Goal: Communication & Community: Answer question/provide support

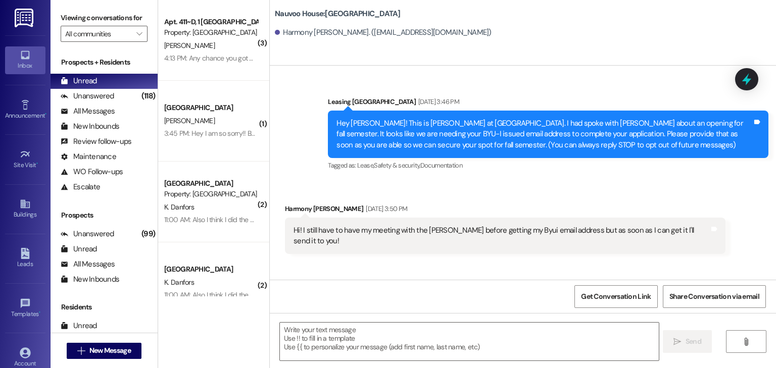
scroll to position [415, 0]
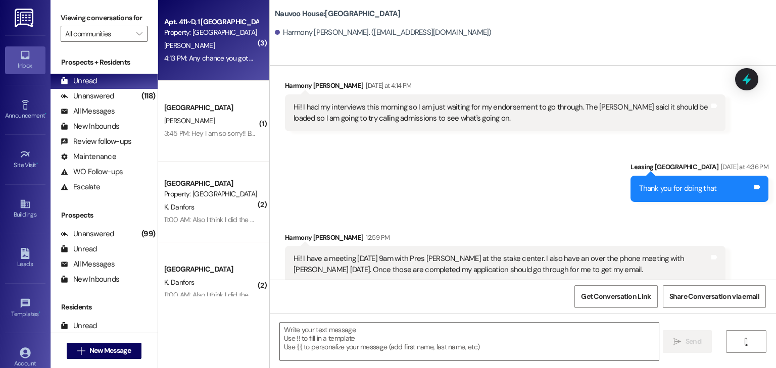
click at [212, 54] on div "4:13 PM: Any chance you got my earlier texts? 4:13 PM: Any chance you got my ea…" at bounding box center [230, 58] width 133 height 9
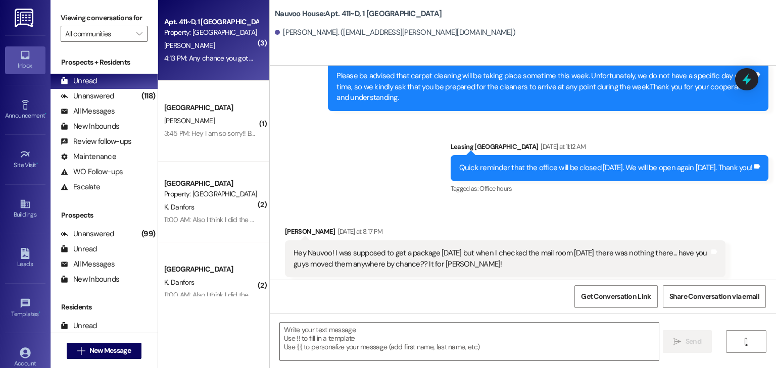
scroll to position [16031, 0]
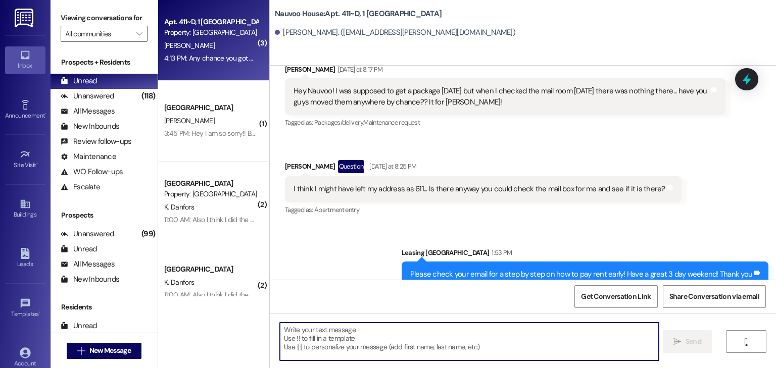
click at [295, 340] on textarea at bounding box center [469, 342] width 379 height 38
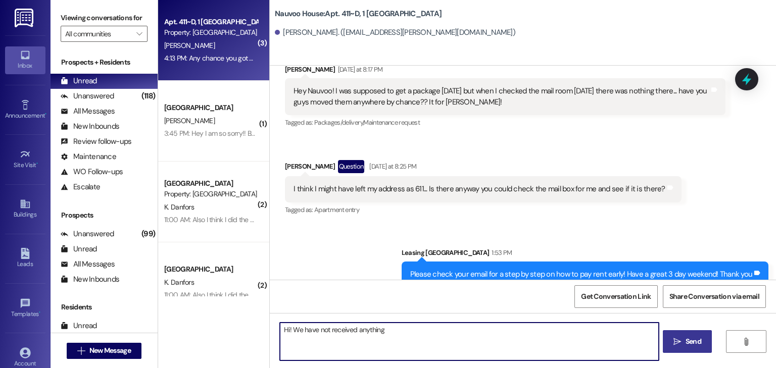
type textarea "Hi! We have not received anything"
click at [665, 337] on button " Send" at bounding box center [687, 342] width 49 height 23
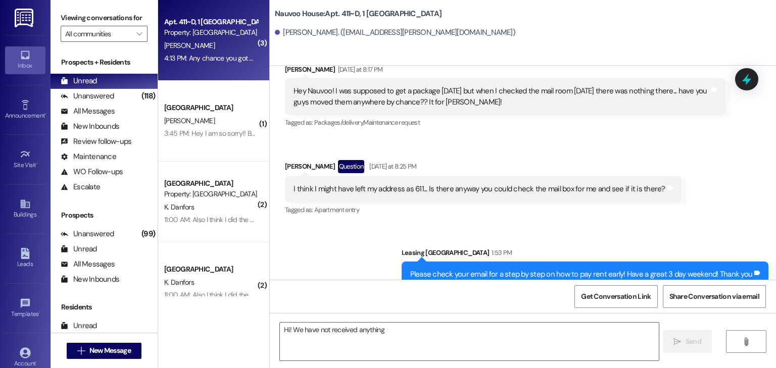
scroll to position [16030, 0]
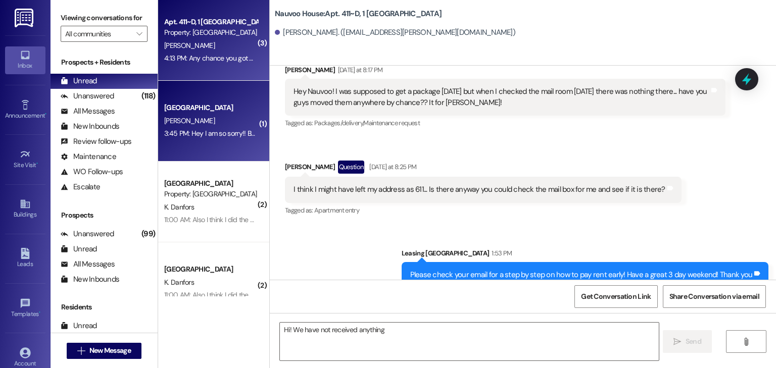
click at [222, 145] on div "Nauvoo House Prospect [PERSON_NAME] 3:45 PM: Hey I am so sorry!! But I am needi…" at bounding box center [213, 121] width 111 height 81
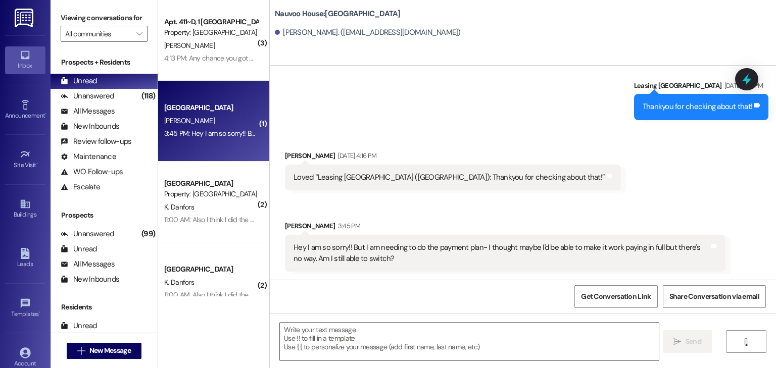
scroll to position [1968, 0]
click at [350, 339] on textarea at bounding box center [469, 342] width 379 height 38
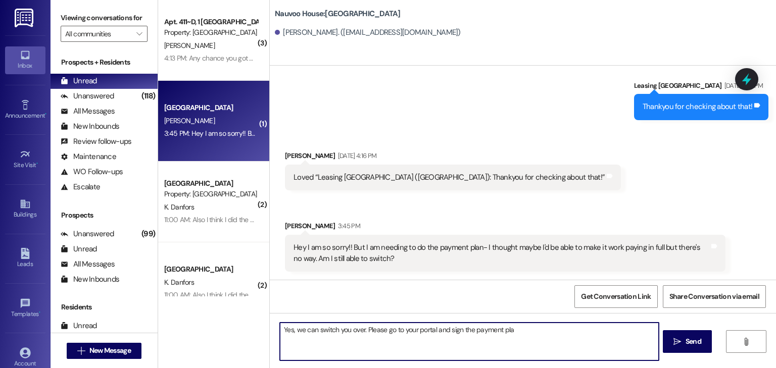
type textarea "Yes, we can switch you over. Please go to your portal and sign the payment plan"
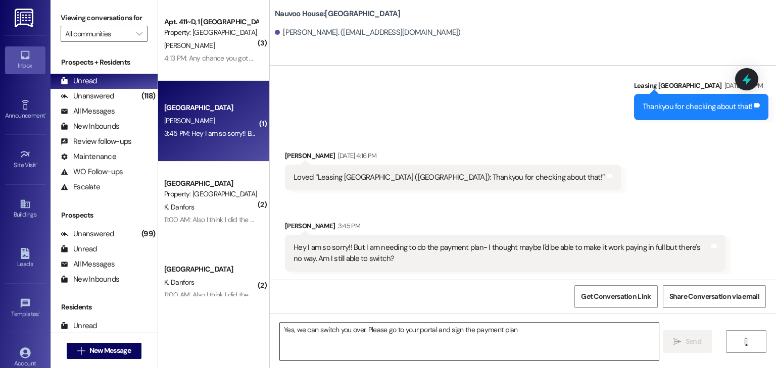
click at [335, 335] on textarea "Yes, we can switch you over. Please go to your portal and sign the payment plan" at bounding box center [469, 342] width 379 height 38
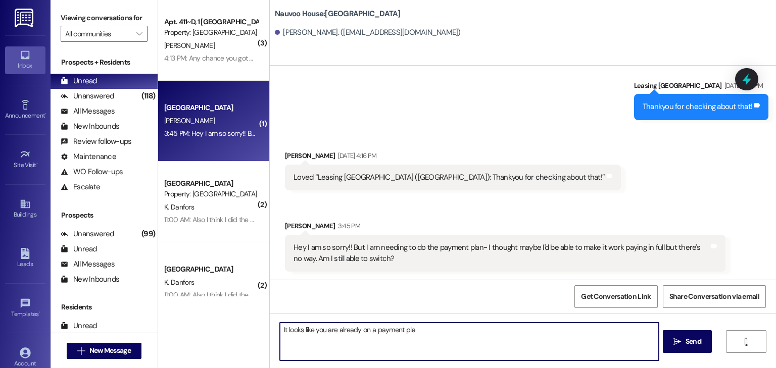
type textarea "It looks like you are already on a payment plan"
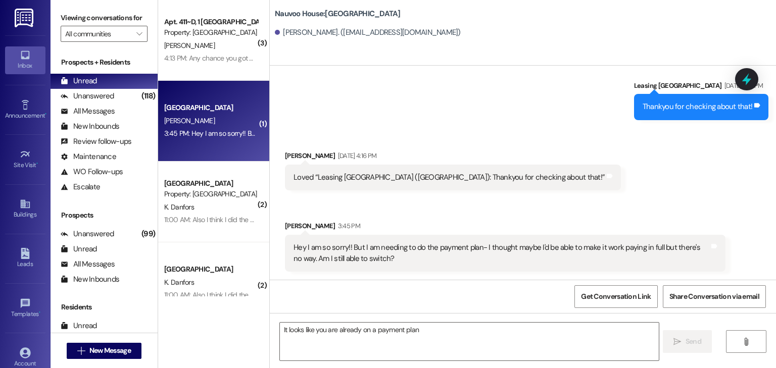
click at [176, 214] on div "11:00 AM: Also I think I did the pay the rent early thing but I don't know if i…" at bounding box center [211, 220] width 96 height 13
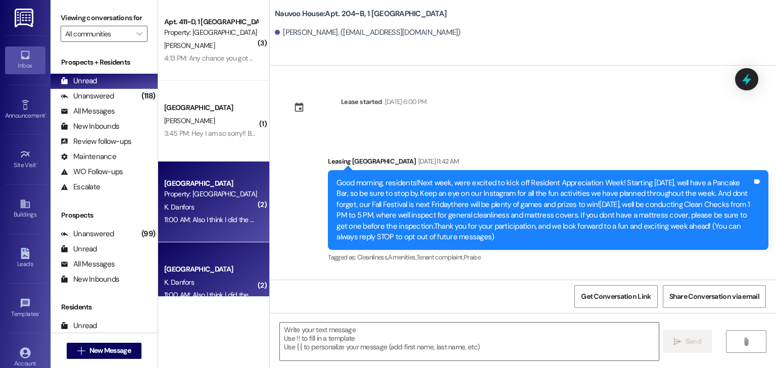
scroll to position [24049, 0]
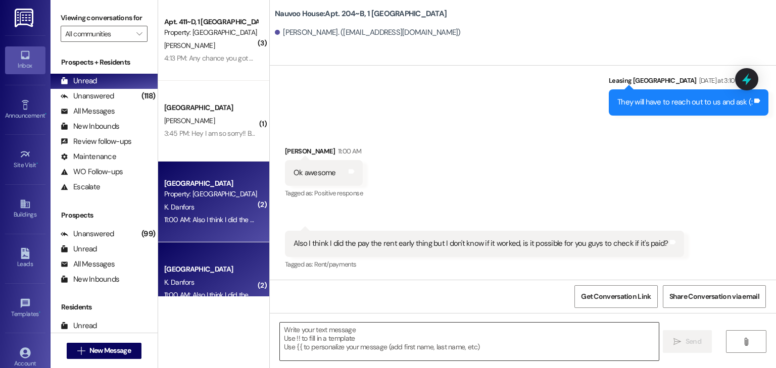
click at [344, 324] on textarea at bounding box center [469, 342] width 379 height 38
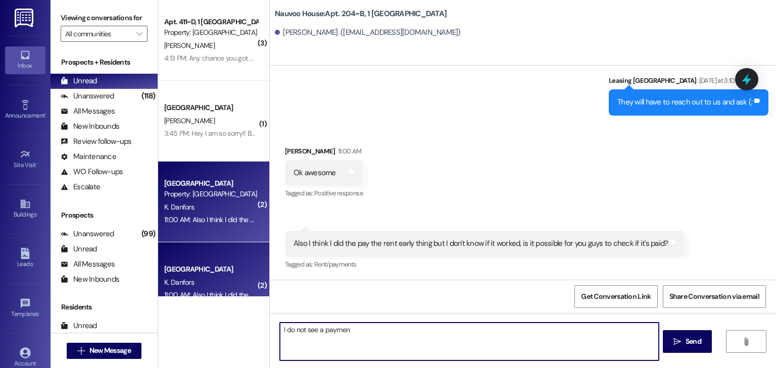
type textarea "I do not see a payment"
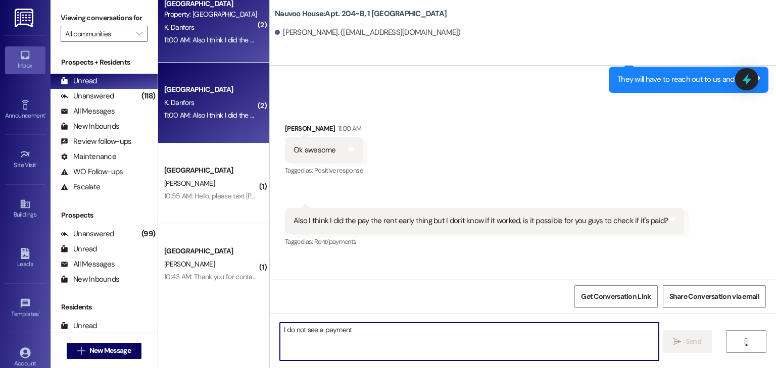
scroll to position [202, 0]
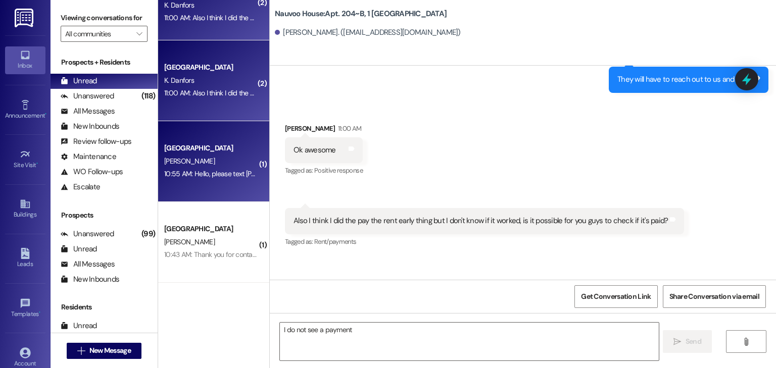
click at [210, 172] on div "10:55 AM: Hello, please text [PHONE_NUMBER] to reach Karter, thanks 10:55 AM: H…" at bounding box center [266, 173] width 205 height 9
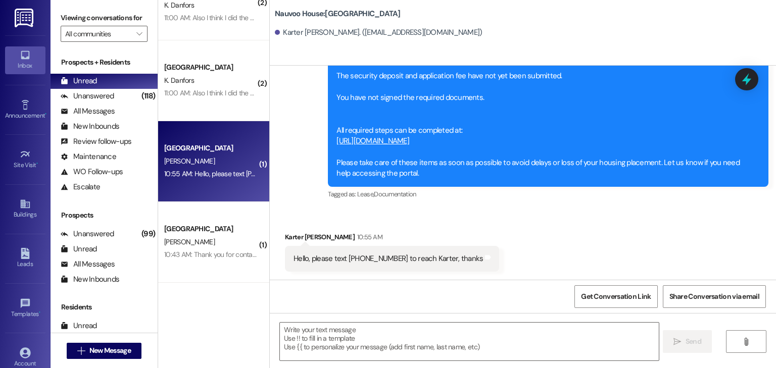
scroll to position [230, 0]
drag, startPoint x: 385, startPoint y: 258, endPoint x: 344, endPoint y: 257, distance: 41.4
click at [344, 257] on div "Hello, please text [PHONE_NUMBER] to reach Karter, thanks" at bounding box center [389, 259] width 190 height 11
copy div "[PHONE_NUMBER]"
click at [27, 259] on div "Leads" at bounding box center [25, 264] width 51 height 10
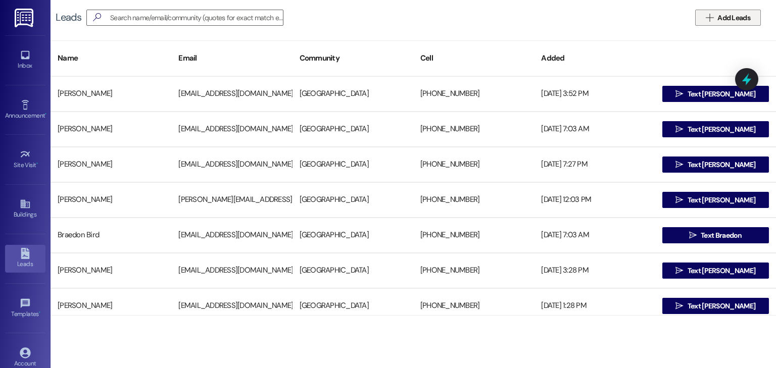
click at [728, 16] on span "Add Leads" at bounding box center [734, 18] width 33 height 11
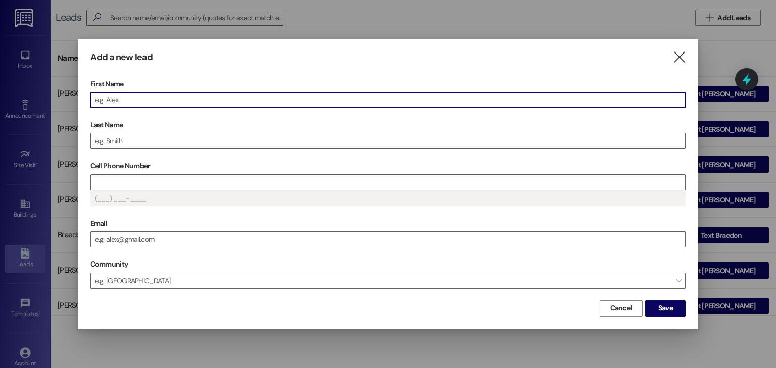
click at [103, 105] on input "First Name" at bounding box center [388, 99] width 595 height 15
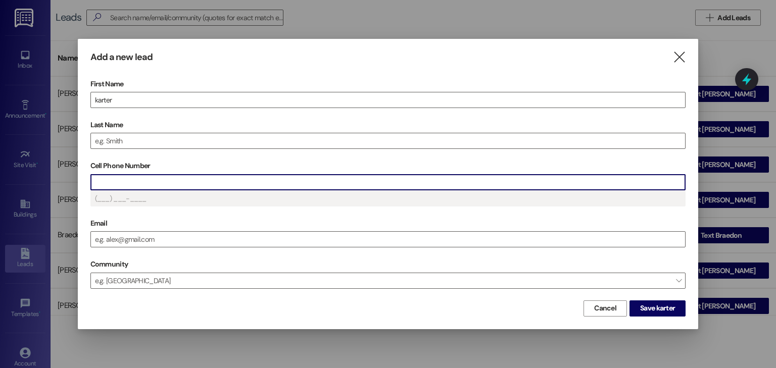
click at [125, 179] on input "Cell Phone Number" at bounding box center [388, 182] width 595 height 15
click at [639, 308] on span "Save karter" at bounding box center [657, 308] width 39 height 11
click at [667, 305] on span "Save karter" at bounding box center [657, 308] width 35 height 11
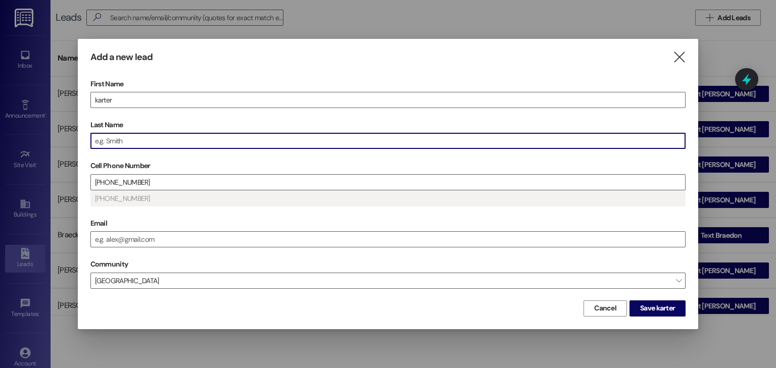
click at [119, 140] on input "Last Name" at bounding box center [388, 140] width 595 height 15
click at [671, 308] on span "Save karter" at bounding box center [657, 308] width 35 height 11
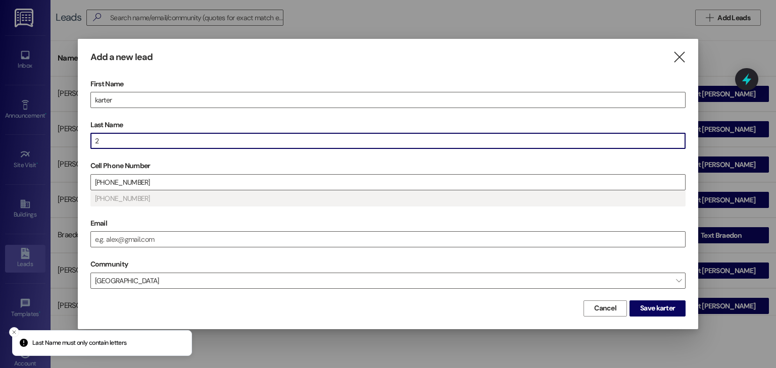
click at [131, 140] on input "2" at bounding box center [388, 140] width 595 height 15
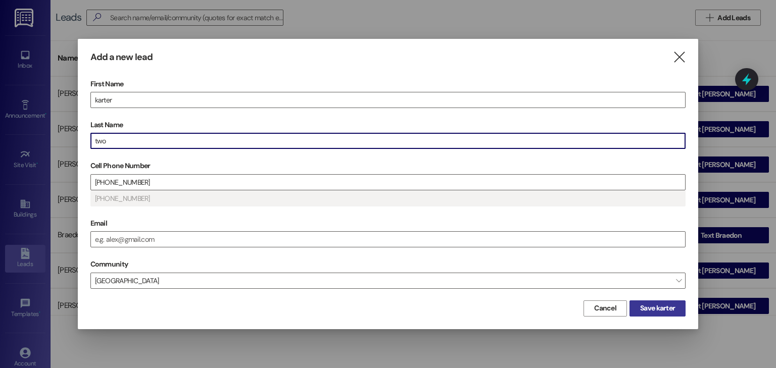
click at [665, 308] on span "Save karter" at bounding box center [657, 308] width 35 height 11
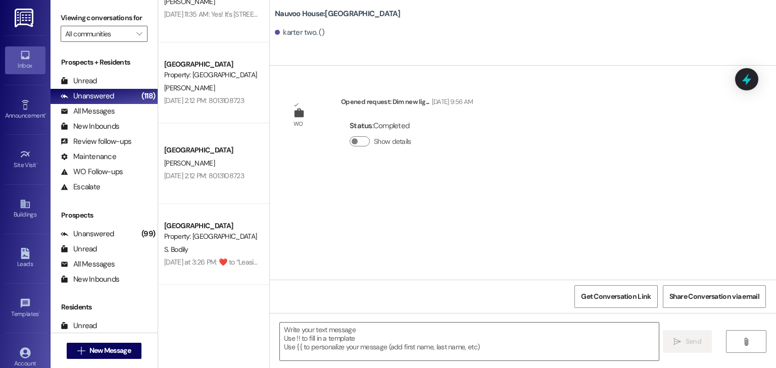
scroll to position [647, 0]
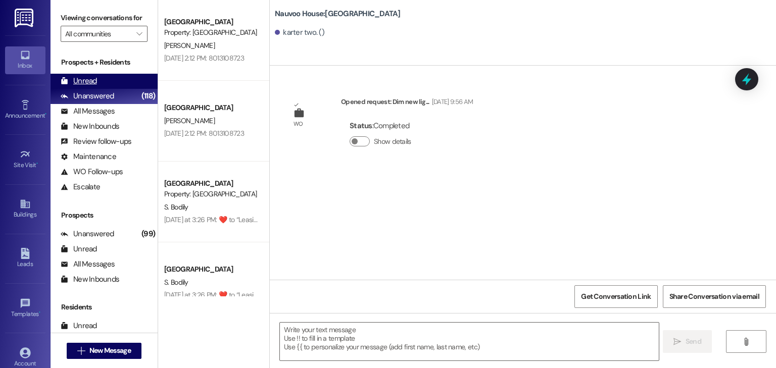
click at [105, 78] on div "Unread (0)" at bounding box center [104, 81] width 107 height 15
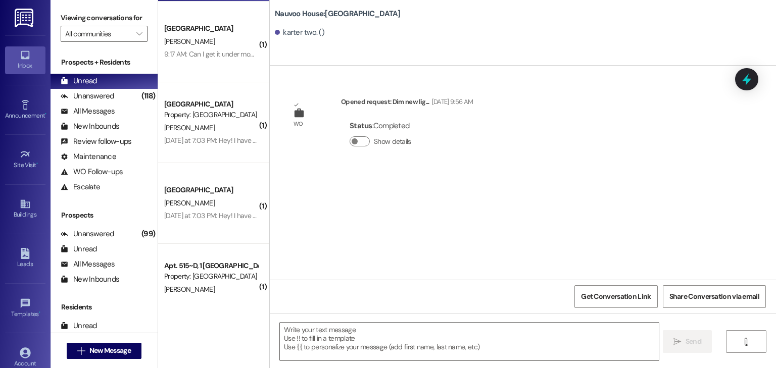
scroll to position [188, 0]
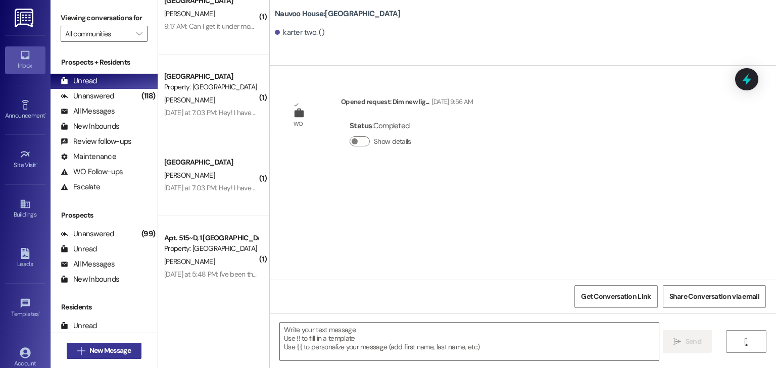
click at [115, 350] on span "New Message" at bounding box center [109, 351] width 41 height 11
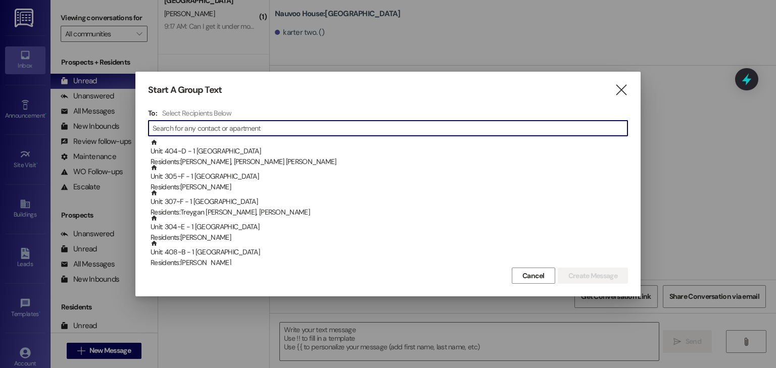
click at [236, 127] on input at bounding box center [390, 128] width 475 height 14
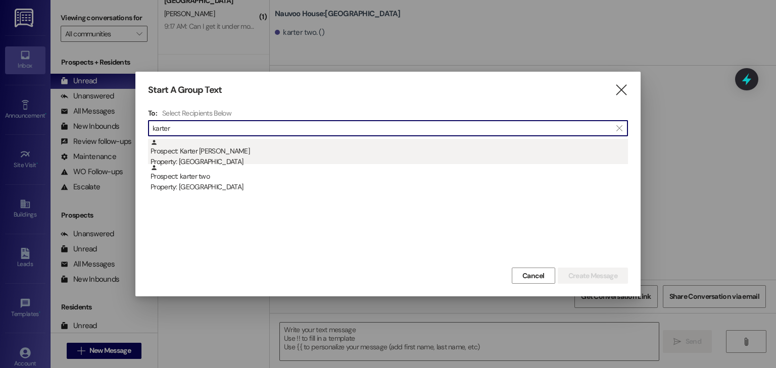
type input "karter"
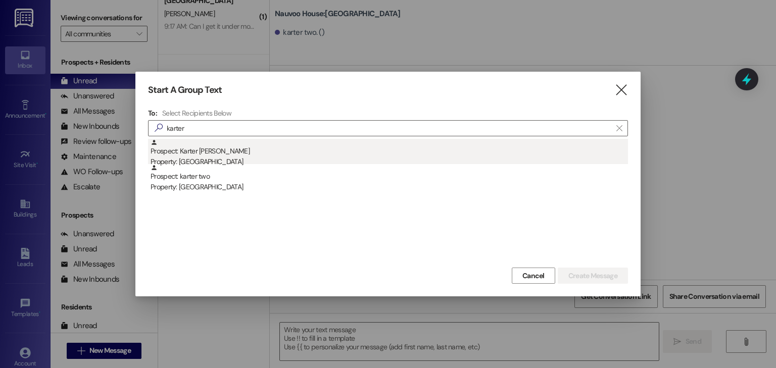
click at [230, 154] on div "Prospect: Karter [PERSON_NAME] Property: [GEOGRAPHIC_DATA]" at bounding box center [390, 153] width 478 height 29
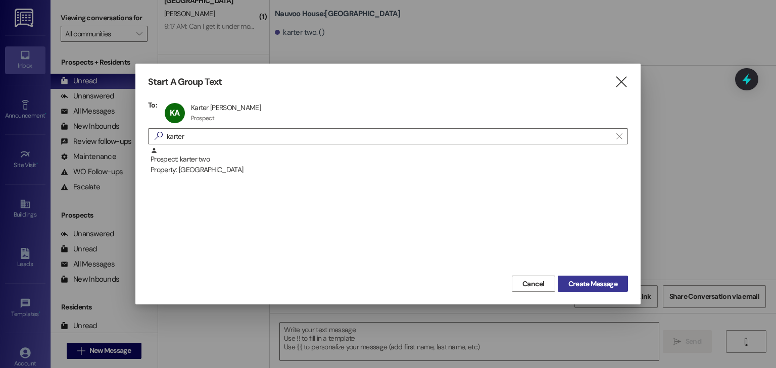
click at [595, 285] on span "Create Message" at bounding box center [593, 284] width 49 height 11
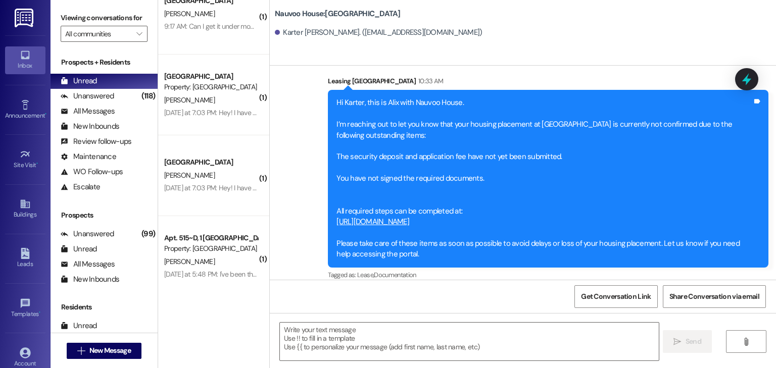
scroll to position [229, 0]
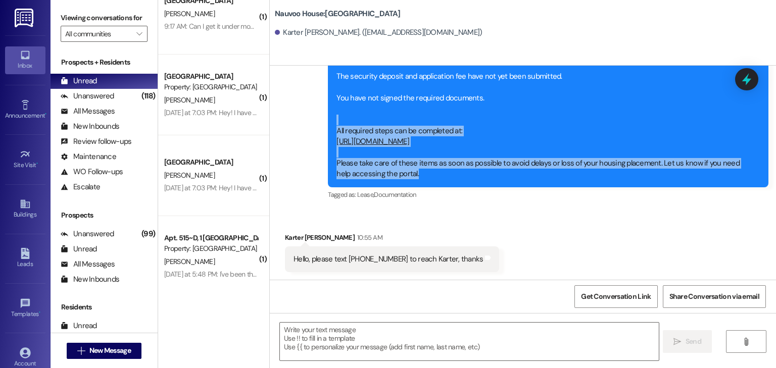
drag, startPoint x: 404, startPoint y: 170, endPoint x: 327, endPoint y: 121, distance: 91.1
click at [328, 121] on div "Hi Karter, this is Alix with Nauvoo House. I’m reaching out to let you know tha…" at bounding box center [548, 98] width 441 height 177
drag, startPoint x: 443, startPoint y: 176, endPoint x: 425, endPoint y: 176, distance: 17.7
click at [442, 176] on div "Hi Karter, this is Alix with Nauvoo House. I’m reaching out to let you know tha…" at bounding box center [545, 98] width 416 height 162
drag, startPoint x: 413, startPoint y: 175, endPoint x: 391, endPoint y: 172, distance: 22.5
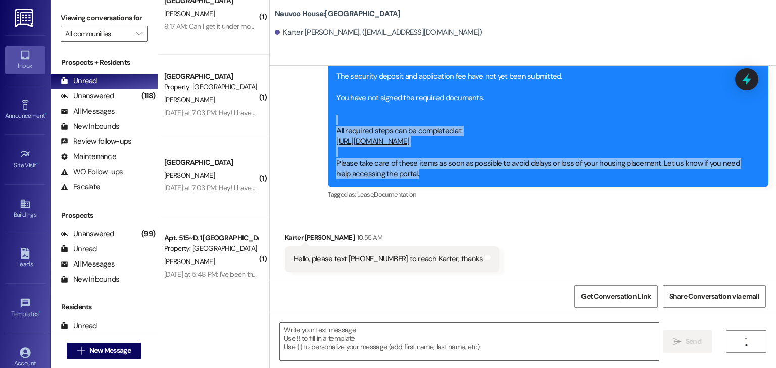
click at [412, 175] on div "Hi Karter, this is Alix with Nauvoo House. I’m reaching out to let you know tha…" at bounding box center [545, 98] width 416 height 162
click at [391, 172] on div "Hi Karter, this is Alix with Nauvoo House. I’m reaching out to let you know tha…" at bounding box center [545, 98] width 416 height 162
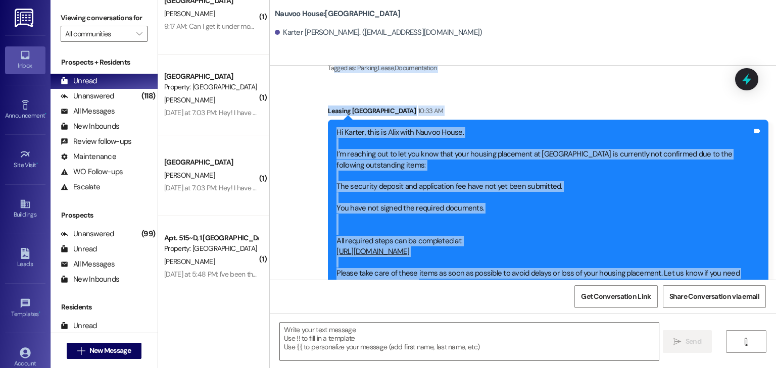
scroll to position [108, 0]
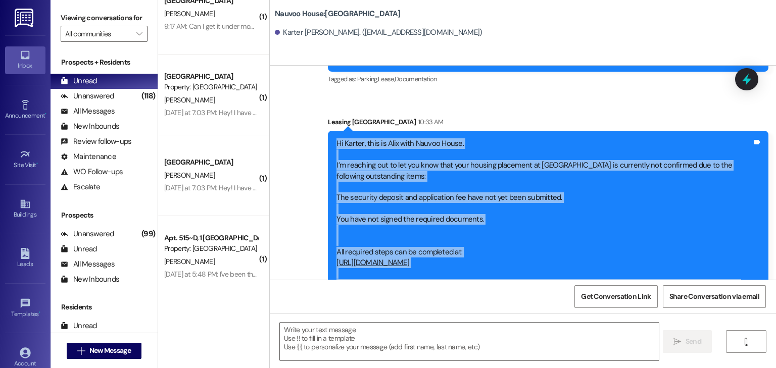
drag, startPoint x: 403, startPoint y: 172, endPoint x: 327, endPoint y: 142, distance: 81.5
click at [328, 142] on div "Hi Karter, this is Alix with Nauvoo House. I’m reaching out to let you know tha…" at bounding box center [548, 219] width 441 height 177
copy div "Hi Karter, this is Alix with Nauvoo House. I’m reaching out to let you know tha…"
click at [92, 352] on span "New Message" at bounding box center [109, 351] width 41 height 11
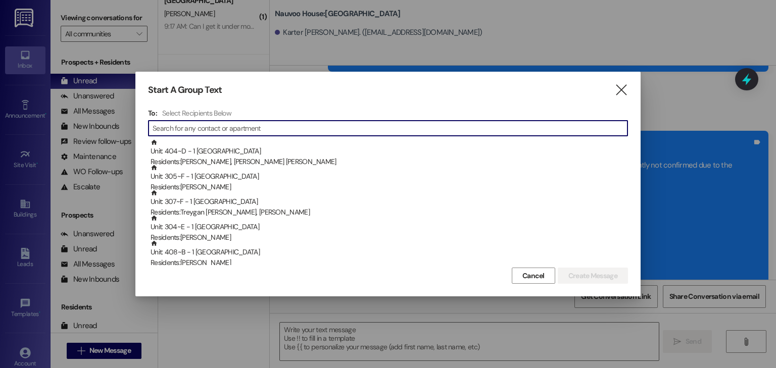
click at [259, 123] on input at bounding box center [390, 128] width 475 height 14
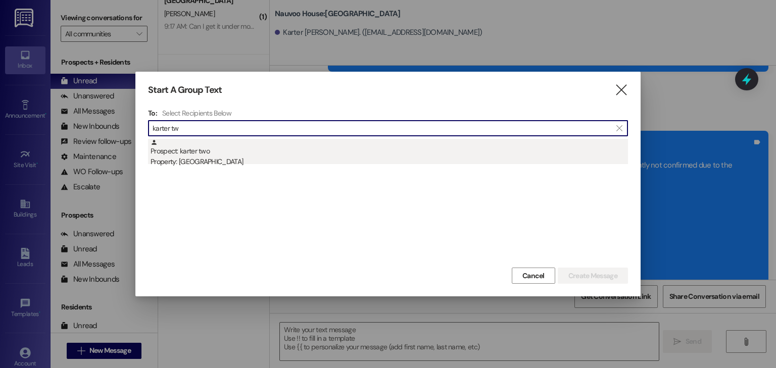
type input "karter tw"
click at [241, 152] on div "Prospect: karter two Property: [GEOGRAPHIC_DATA]" at bounding box center [390, 153] width 478 height 29
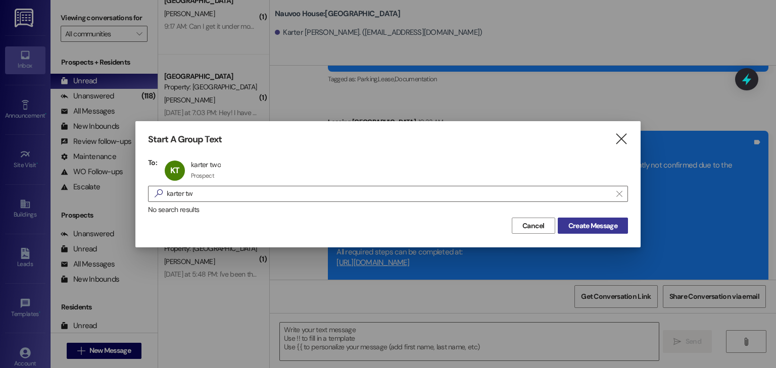
click at [572, 227] on span "Create Message" at bounding box center [593, 226] width 49 height 11
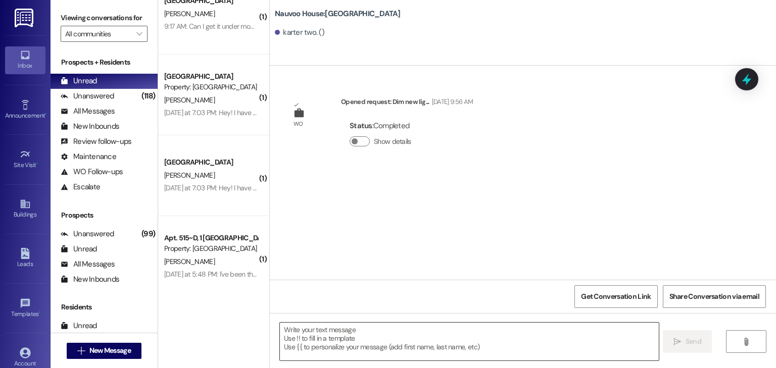
scroll to position [0, 0]
click at [309, 343] on textarea at bounding box center [469, 342] width 379 height 38
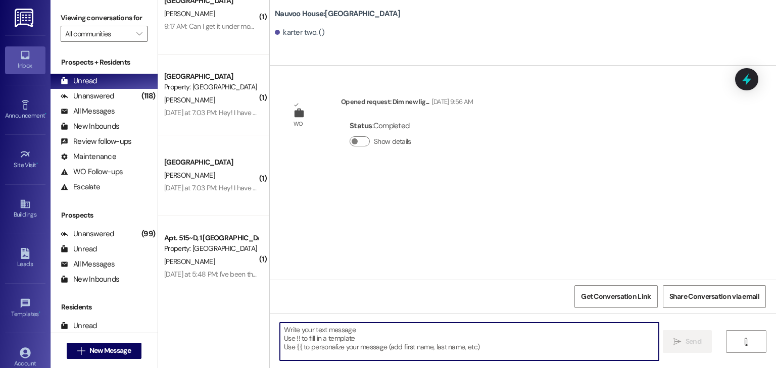
paste textarea "Hi Karter, this is Alix with Nauvoo House. I’m reaching out to let you know tha…"
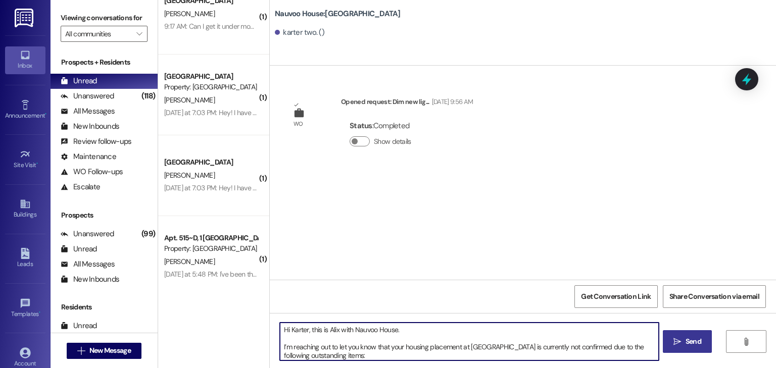
type textarea "Hi Karter, this is Alix with Nauvoo House. I’m reaching out to let you know tha…"
click at [687, 338] on span "Send" at bounding box center [694, 342] width 16 height 11
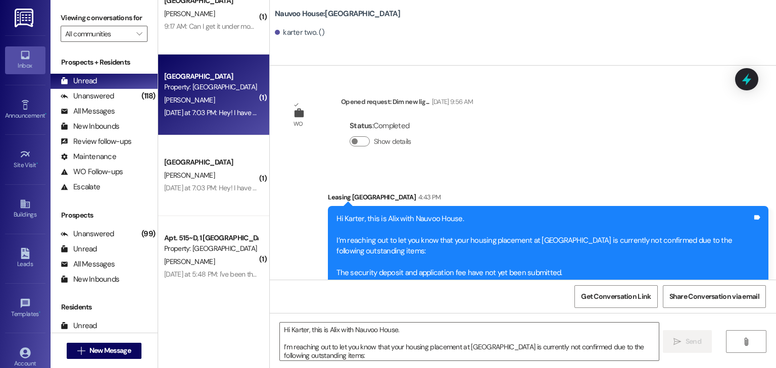
click at [226, 120] on div "[GEOGRAPHIC_DATA] Prospect Property: [GEOGRAPHIC_DATA] [PERSON_NAME] [DATE] at …" at bounding box center [213, 95] width 111 height 81
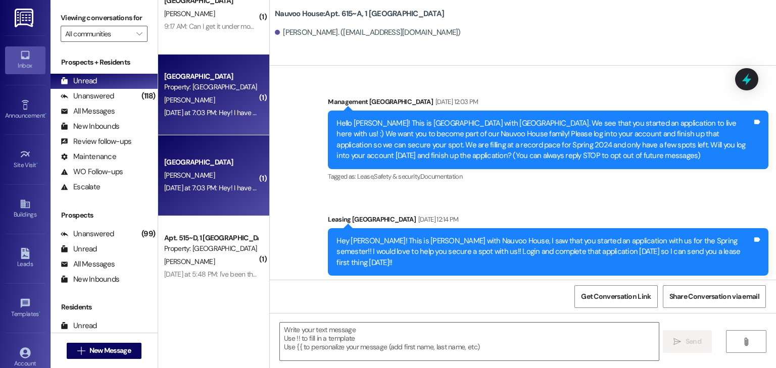
scroll to position [22780, 0]
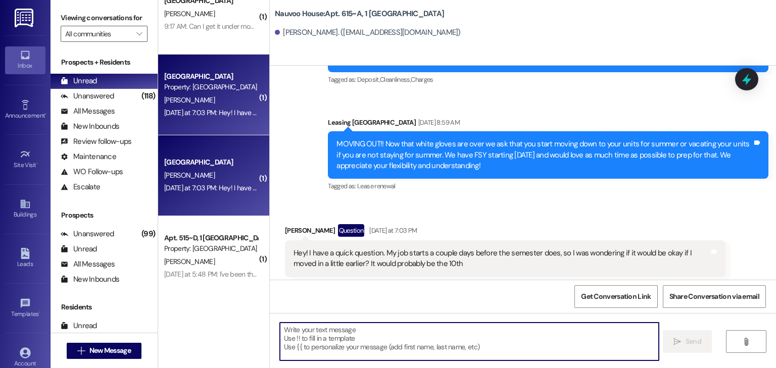
click at [321, 336] on textarea at bounding box center [469, 342] width 379 height 38
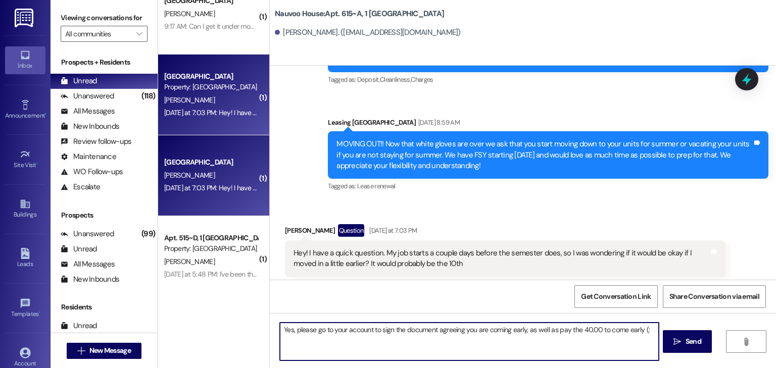
type textarea "Yes, please go to your account to sign the document agreeing you are coming ear…"
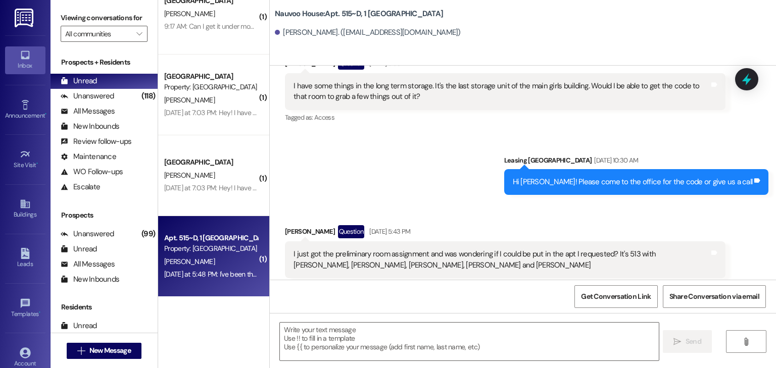
scroll to position [26205, 0]
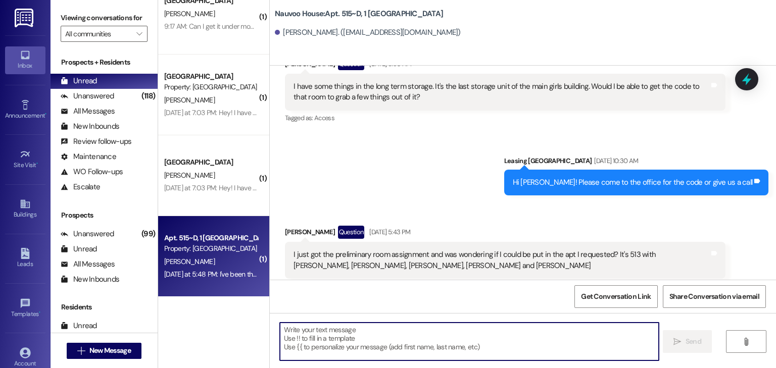
click at [311, 338] on textarea at bounding box center [469, 342] width 379 height 38
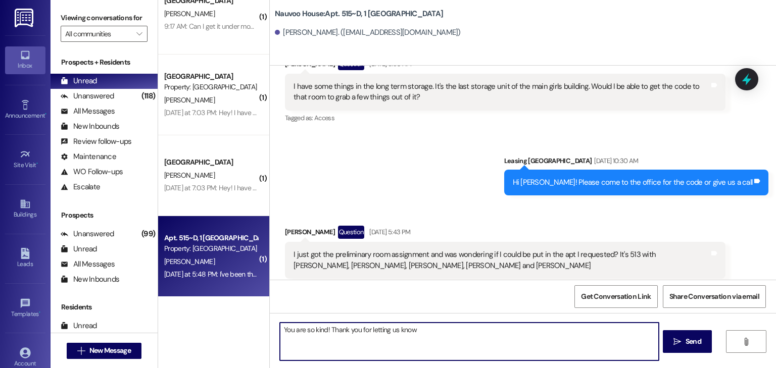
type textarea "You are so kind! Thank you for letting us know!"
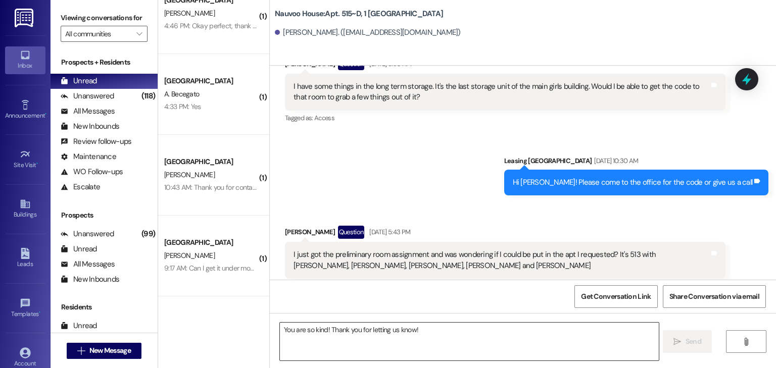
scroll to position [107, 0]
click at [81, 352] on icon "" at bounding box center [81, 351] width 8 height 8
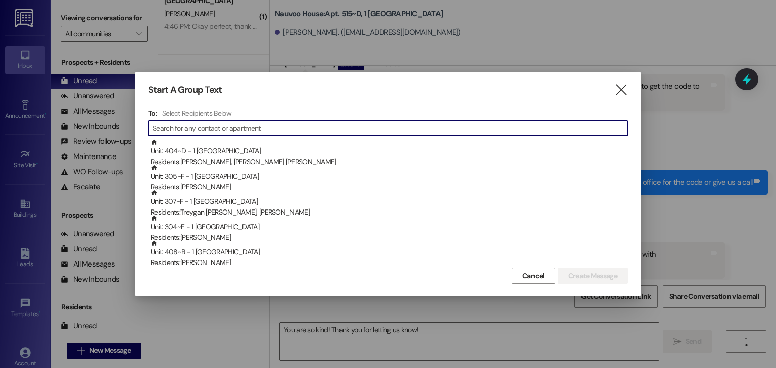
click at [271, 131] on input at bounding box center [390, 128] width 475 height 14
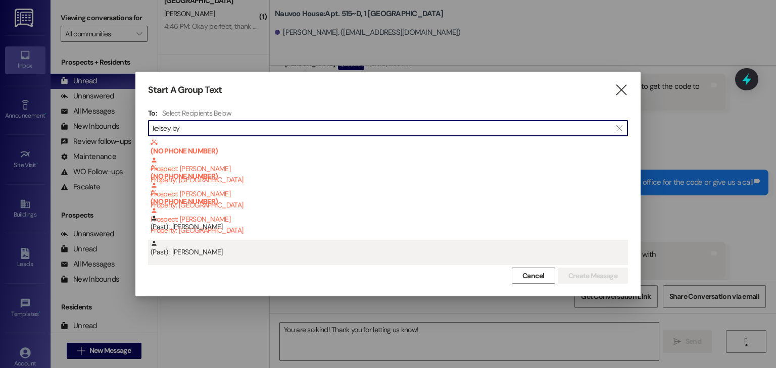
type input "kelsey by"
click at [208, 249] on div "(Past) : [PERSON_NAME]" at bounding box center [390, 249] width 478 height 18
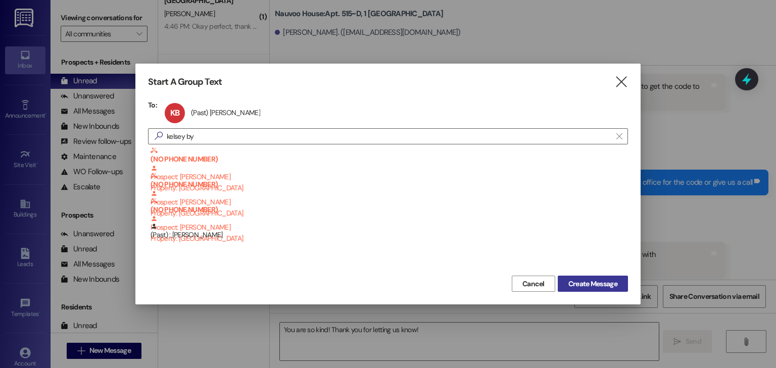
click at [590, 279] on span "Create Message" at bounding box center [593, 284] width 49 height 11
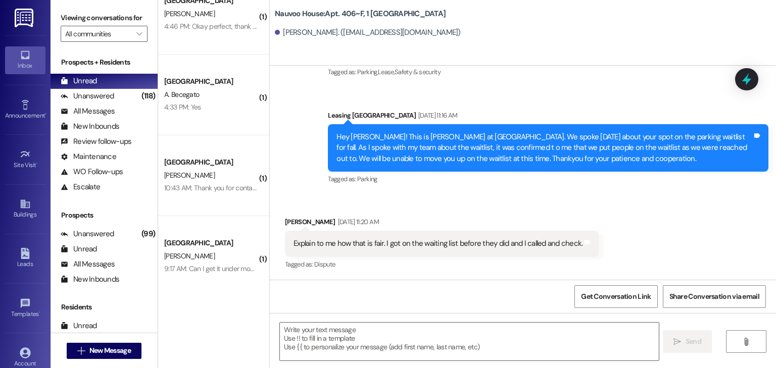
scroll to position [11500, 0]
click at [341, 339] on textarea at bounding box center [469, 342] width 379 height 38
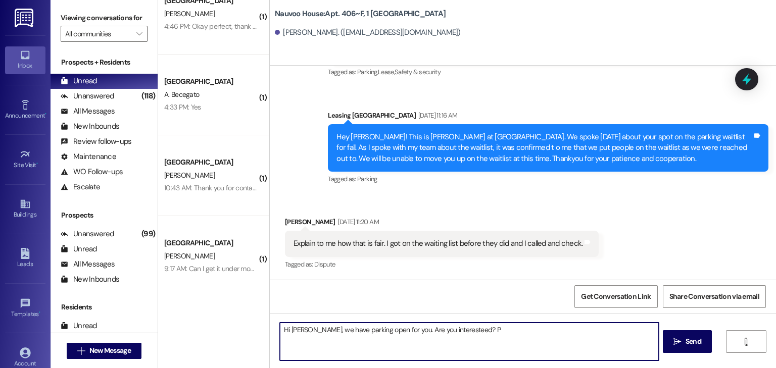
paste textarea
type textarea "Hi [PERSON_NAME], we have parking open for you. Are you interested? Please let …"
click at [690, 334] on button " Send" at bounding box center [687, 342] width 49 height 23
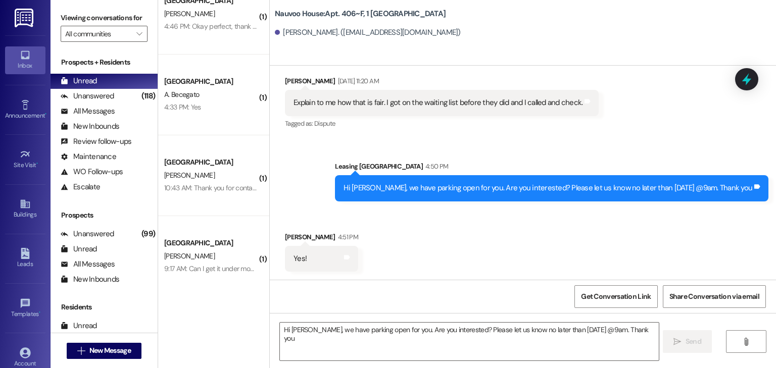
scroll to position [11641, 0]
click at [310, 347] on textarea "Hi [PERSON_NAME], we have parking open for you. Are you interested? Please let …" at bounding box center [469, 342] width 379 height 38
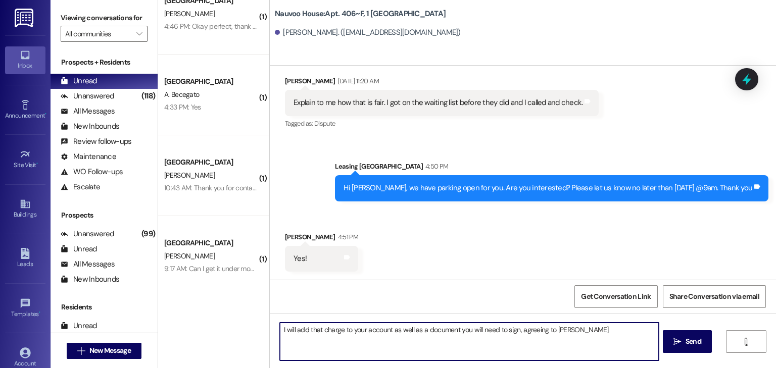
type textarea "I will add that charge to your account as well as a document you will need to s…"
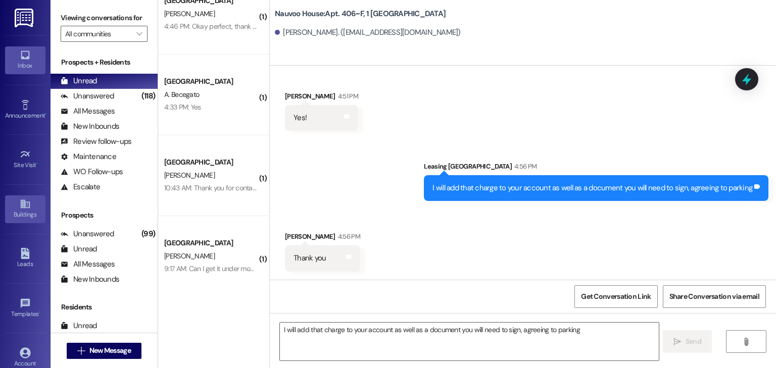
scroll to position [11782, 0]
click at [97, 351] on span "New Message" at bounding box center [109, 351] width 41 height 11
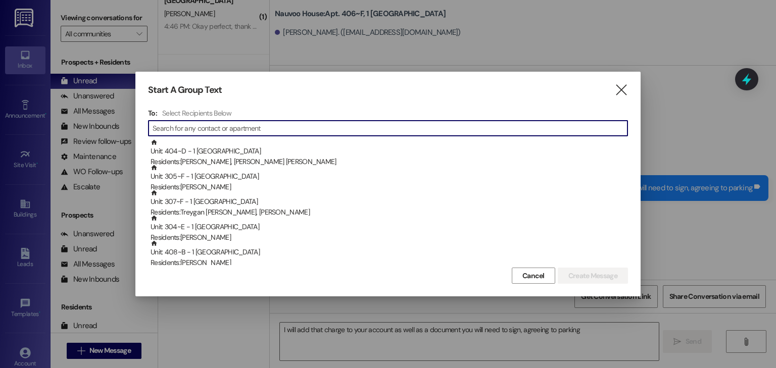
click at [266, 128] on input at bounding box center [390, 128] width 475 height 14
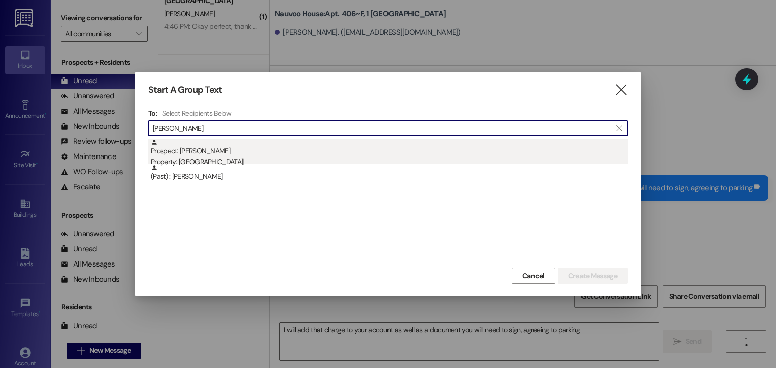
type input "[PERSON_NAME]"
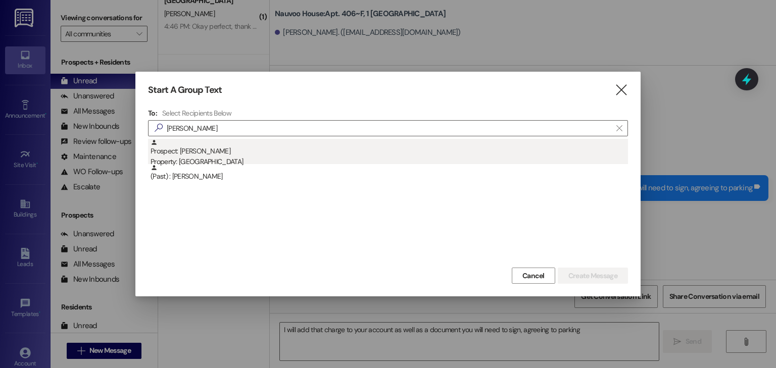
click at [253, 154] on div "Prospect: [PERSON_NAME] Property: [GEOGRAPHIC_DATA]" at bounding box center [390, 153] width 478 height 29
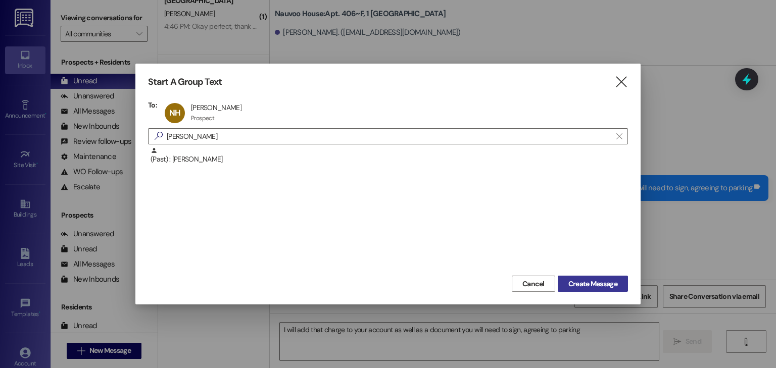
click at [606, 285] on span "Create Message" at bounding box center [593, 284] width 49 height 11
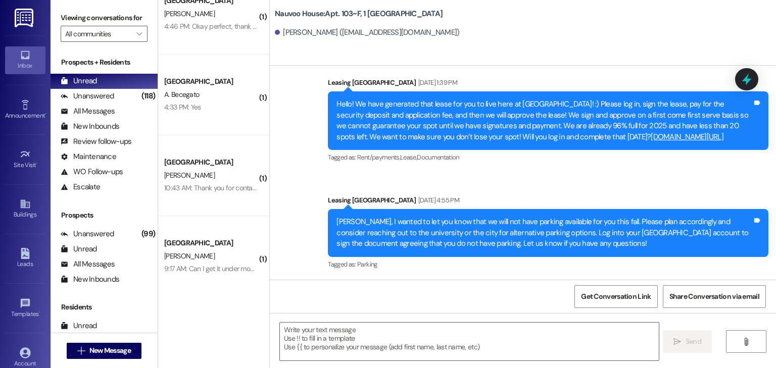
scroll to position [388, 0]
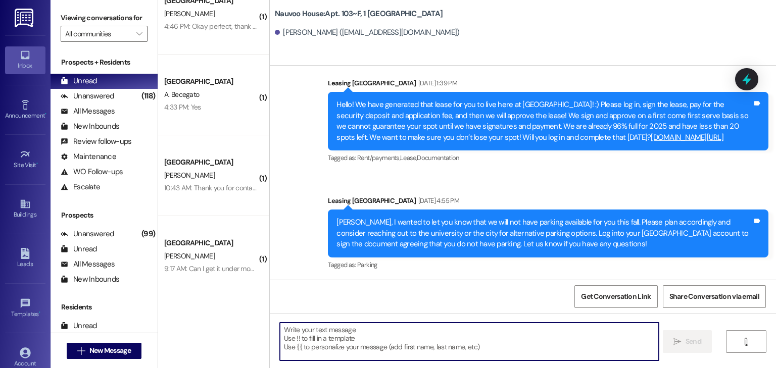
click at [331, 348] on textarea at bounding box center [469, 342] width 379 height 38
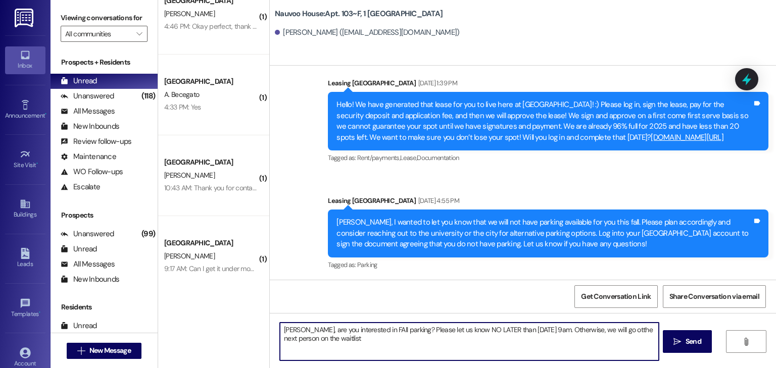
click at [365, 328] on textarea "[PERSON_NAME], are you interested in FAll parking? Please let us know NO LATER …" at bounding box center [469, 342] width 379 height 38
drag, startPoint x: 635, startPoint y: 328, endPoint x: 629, endPoint y: 329, distance: 6.1
click at [629, 329] on textarea "[PERSON_NAME], are you interested in Fall parking? Please let us know NO LATER …" at bounding box center [469, 342] width 379 height 38
drag, startPoint x: 408, startPoint y: 343, endPoint x: 223, endPoint y: 320, distance: 186.4
click at [222, 320] on div "( 1 ) [GEOGRAPHIC_DATA] Prospect Property: [GEOGRAPHIC_DATA] [PERSON_NAME] 4:46…" at bounding box center [467, 184] width 618 height 368
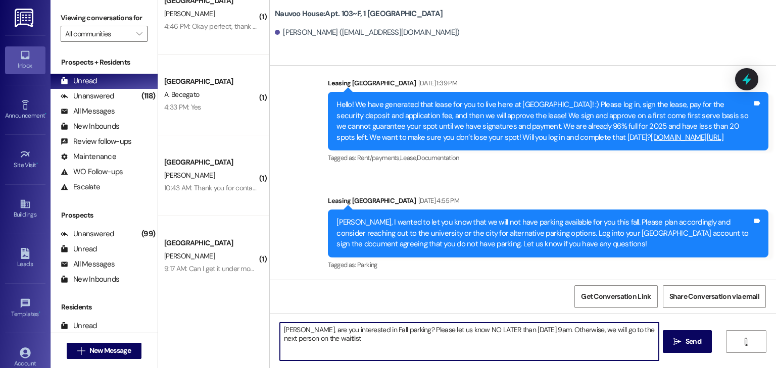
click at [530, 350] on textarea "[PERSON_NAME], are you interested in Fall parking? Please let us know NO LATER …" at bounding box center [469, 342] width 379 height 38
type textarea "[PERSON_NAME], are you interested in Fall parking? Please let us know NO LATER …"
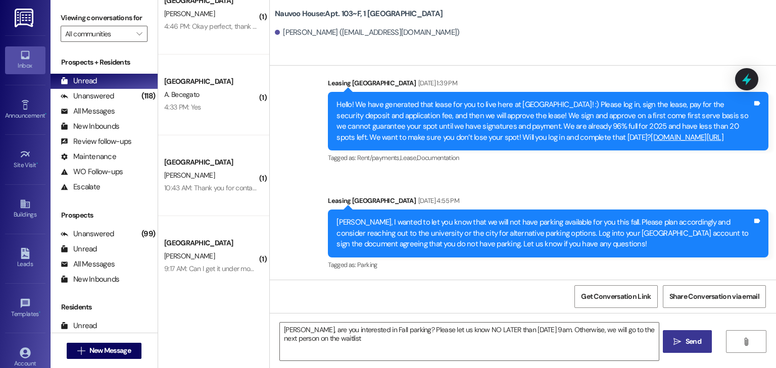
click at [689, 347] on button " Send" at bounding box center [687, 342] width 49 height 23
